Goal: Information Seeking & Learning: Learn about a topic

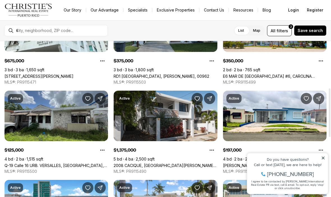
scroll to position [151, 0]
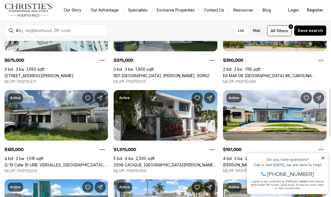
click at [322, 156] on icon at bounding box center [323, 158] width 4 height 4
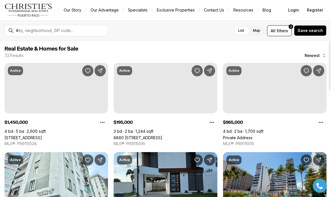
scroll to position [0, 0]
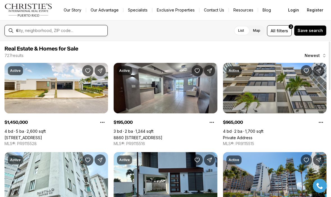
click at [70, 31] on input "text" at bounding box center [60, 30] width 89 height 5
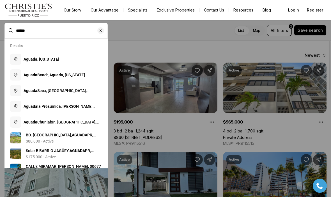
click at [45, 58] on span "[GEOGRAPHIC_DATA] , [US_STATE]" at bounding box center [42, 59] width 36 height 4
type input "**********"
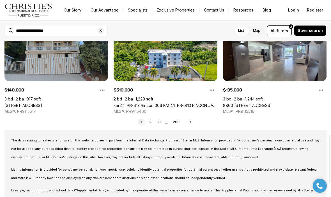
scroll to position [300, 0]
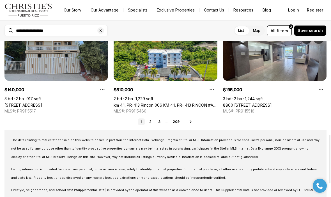
click at [197, 119] on div "1 2 3 ... 209 Next" at bounding box center [165, 121] width 322 height 7
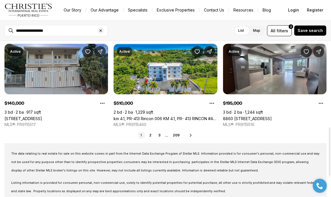
scroll to position [287, 0]
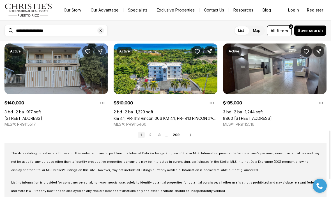
click at [193, 134] on icon at bounding box center [191, 135] width 4 height 4
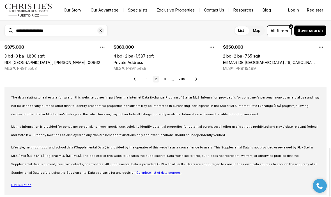
scroll to position [343, 0]
click at [198, 79] on icon at bounding box center [196, 79] width 4 height 4
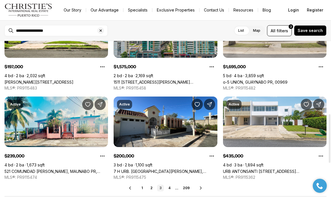
scroll to position [234, 0]
